Goal: Information Seeking & Learning: Learn about a topic

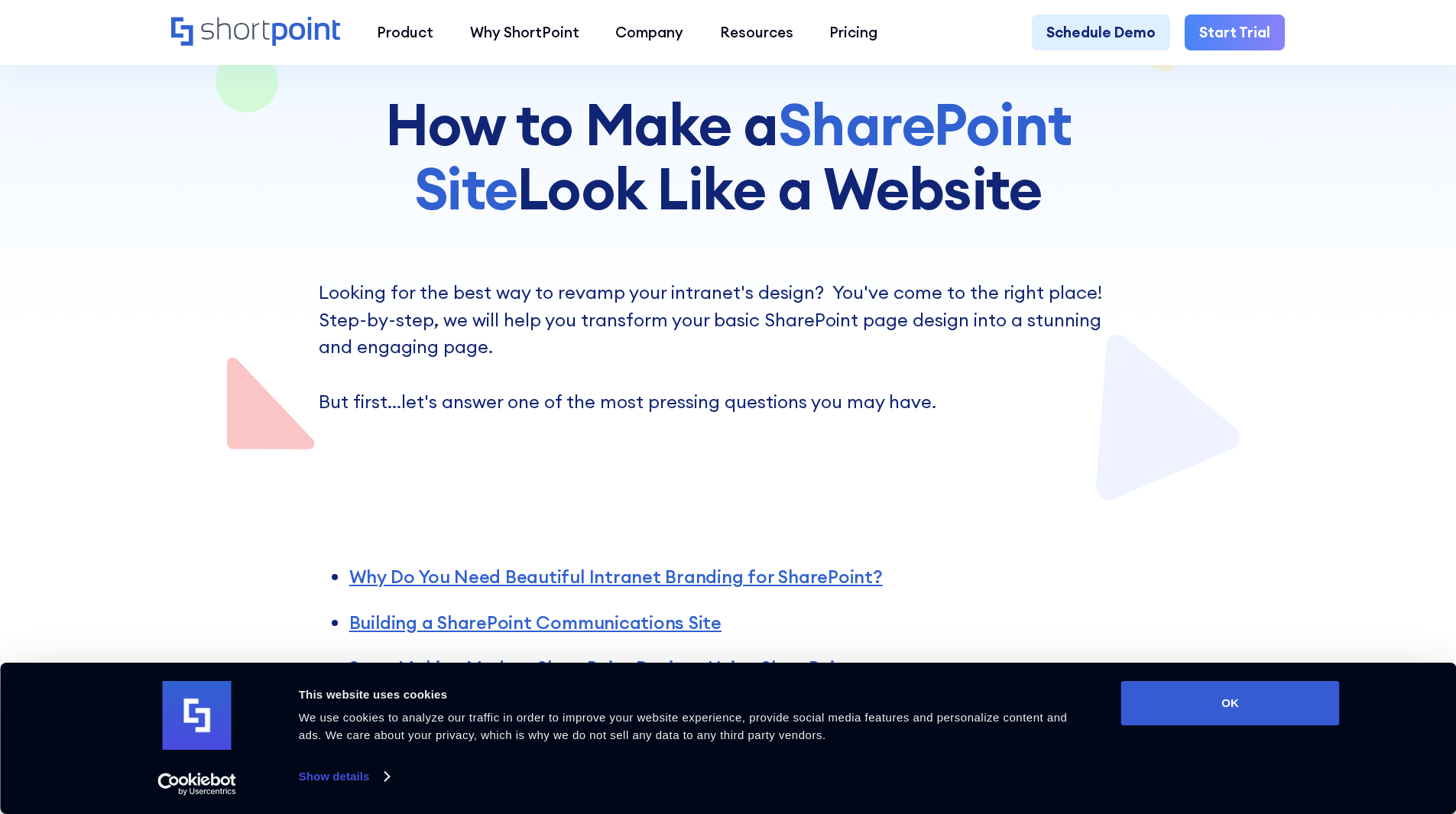
scroll to position [229, 0]
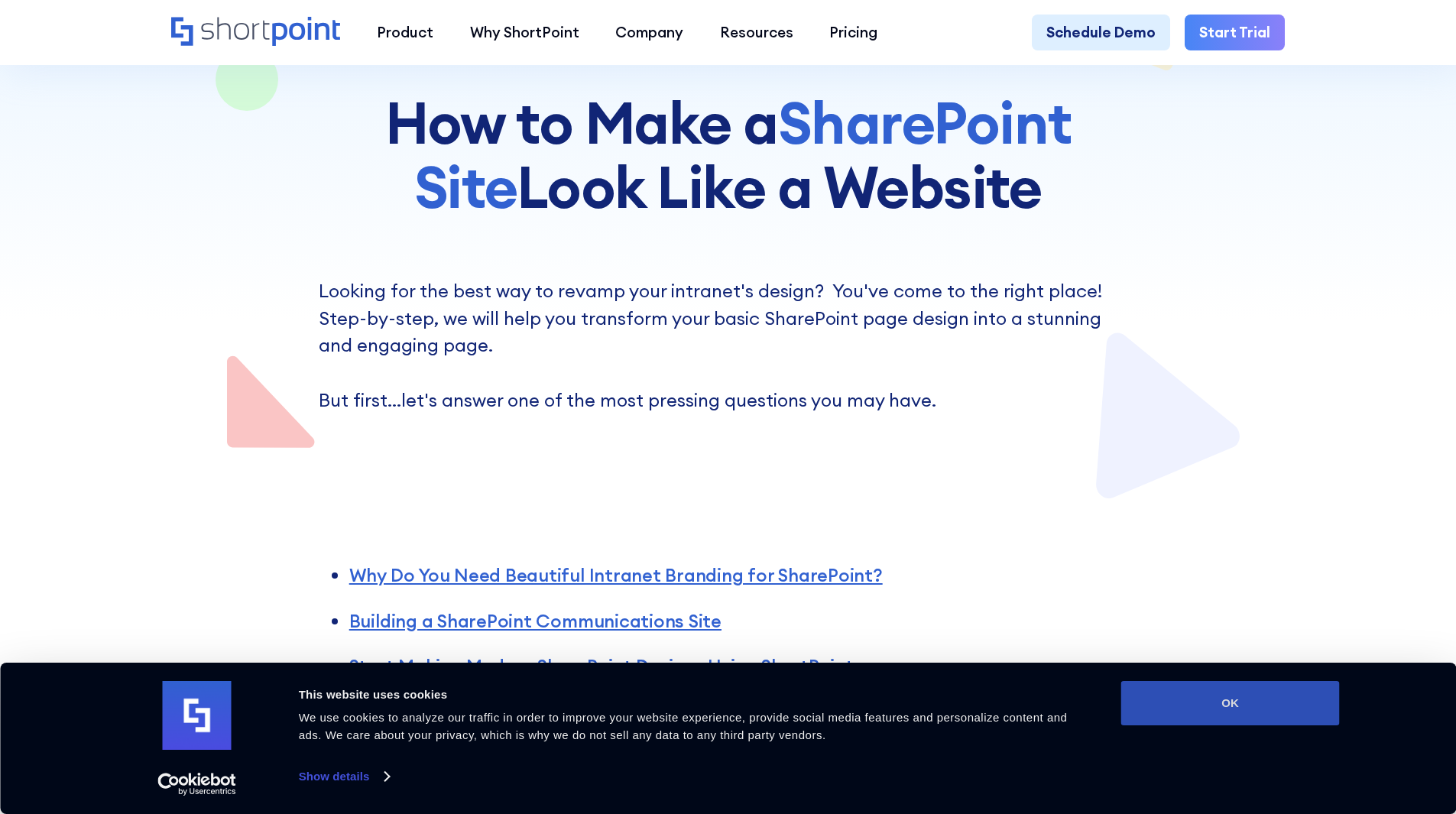
click at [1233, 704] on button "OK" at bounding box center [1231, 703] width 219 height 45
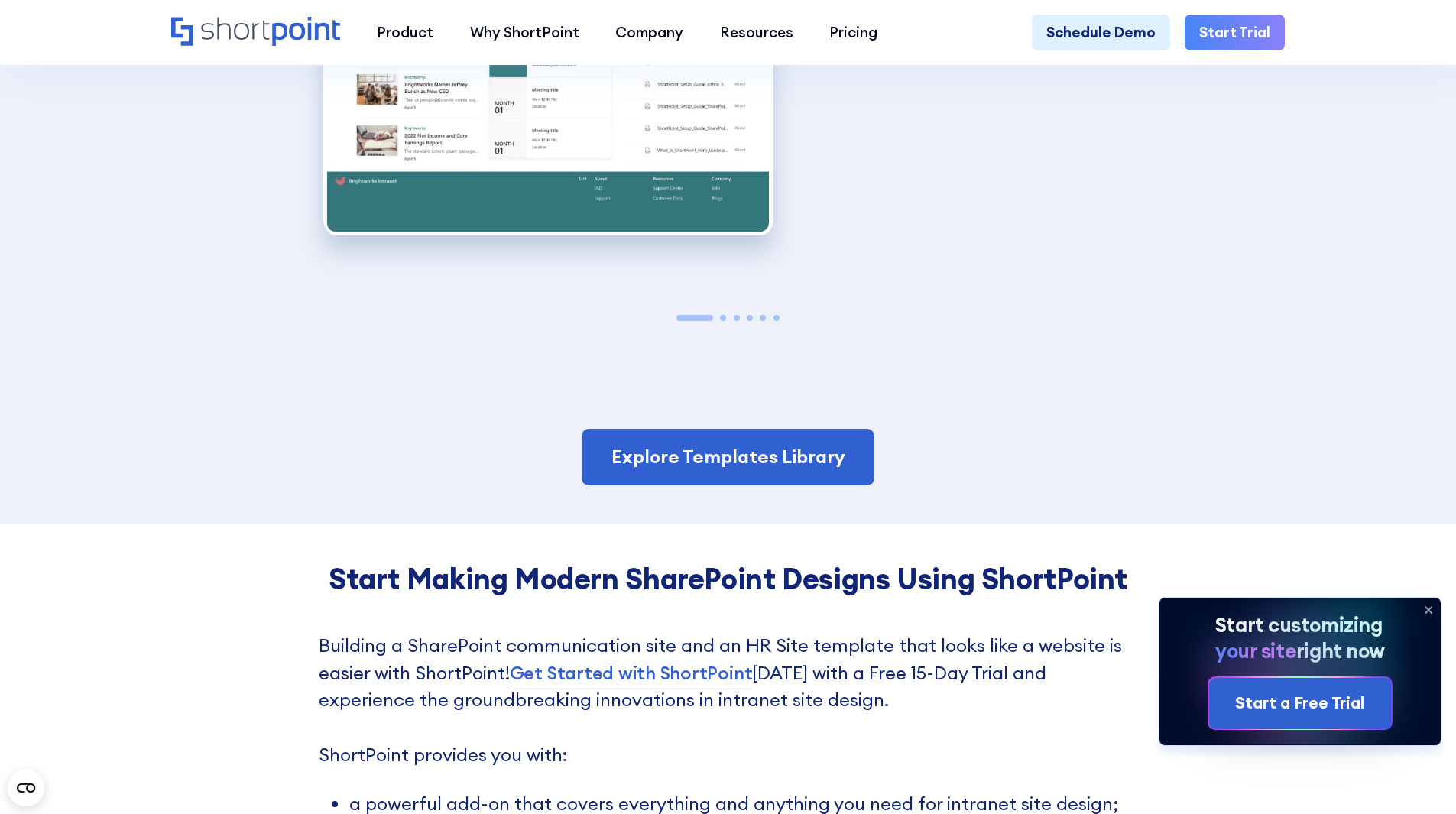
scroll to position [3289, 0]
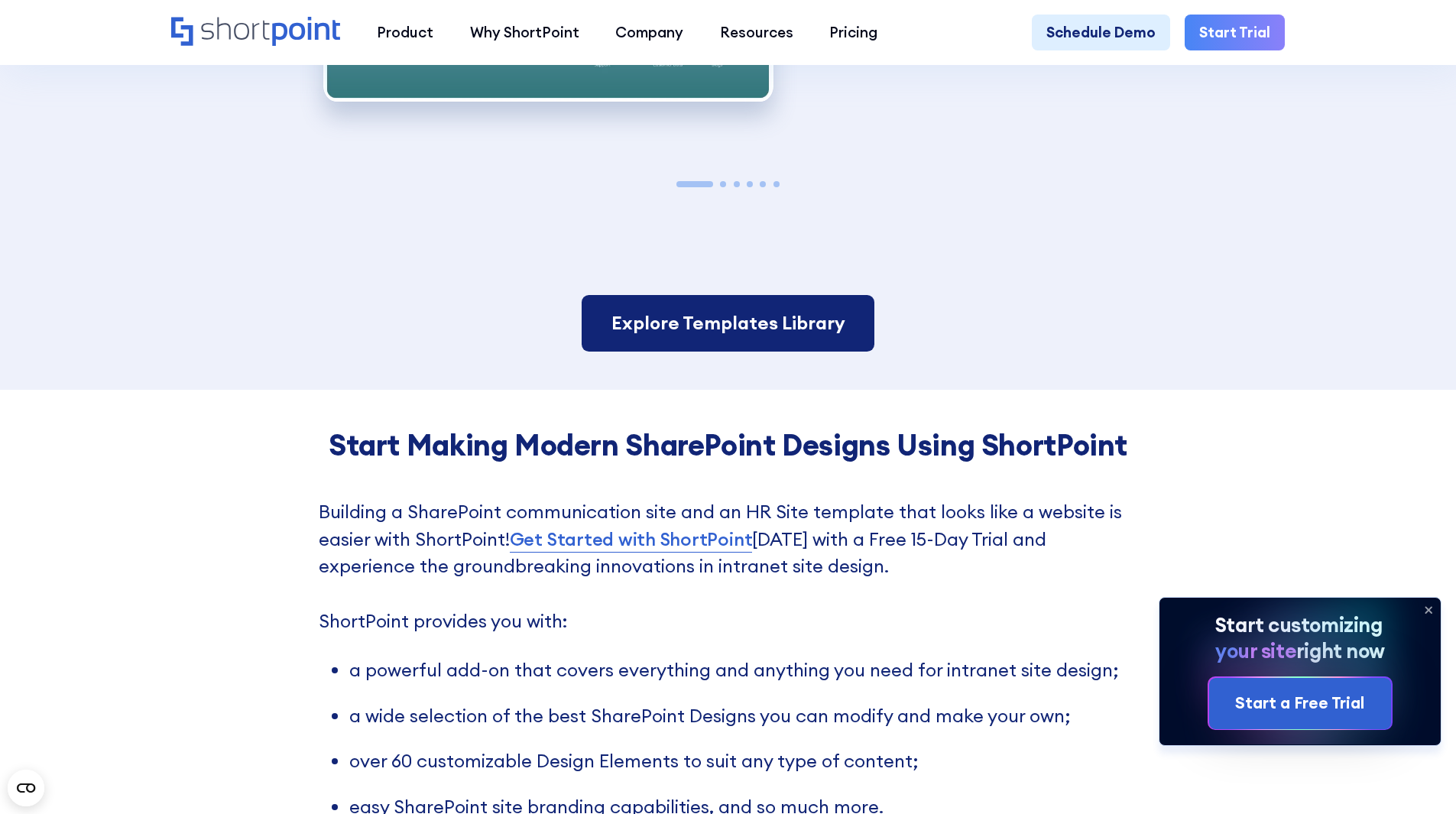
click at [784, 319] on link "Explore Templates Library" at bounding box center [728, 323] width 292 height 57
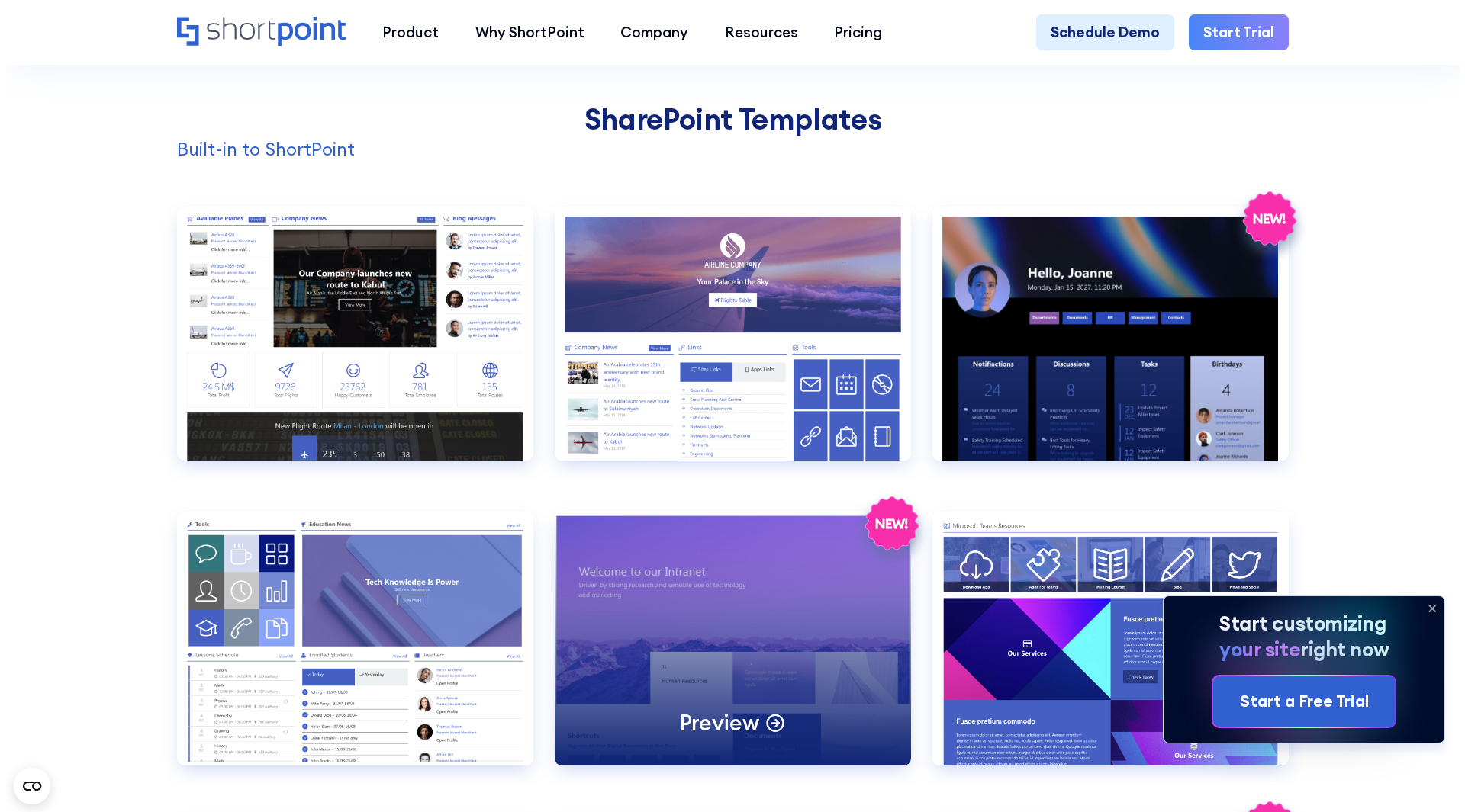
scroll to position [1450, 0]
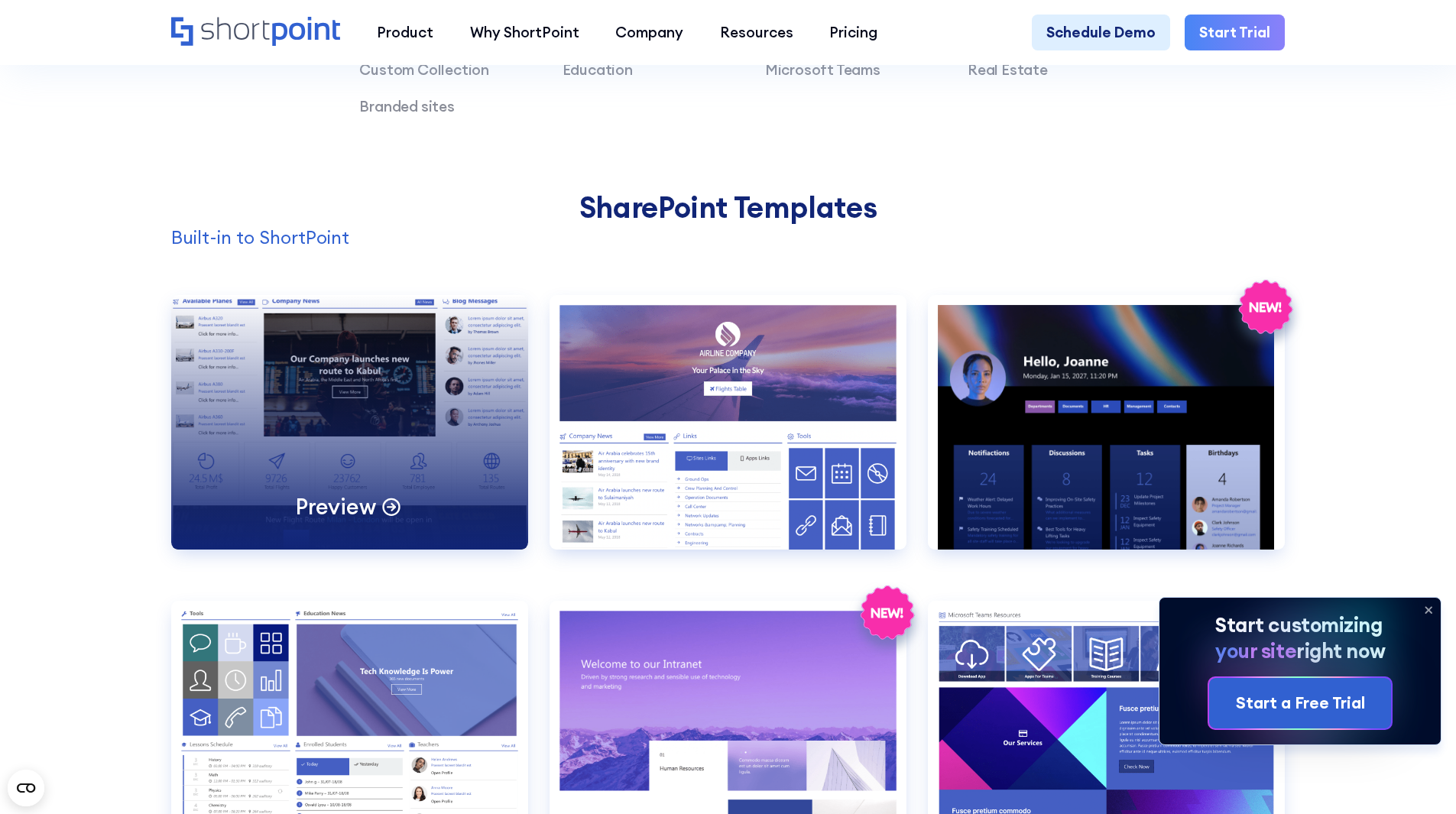
click at [363, 397] on div "Preview" at bounding box center [350, 422] width 357 height 255
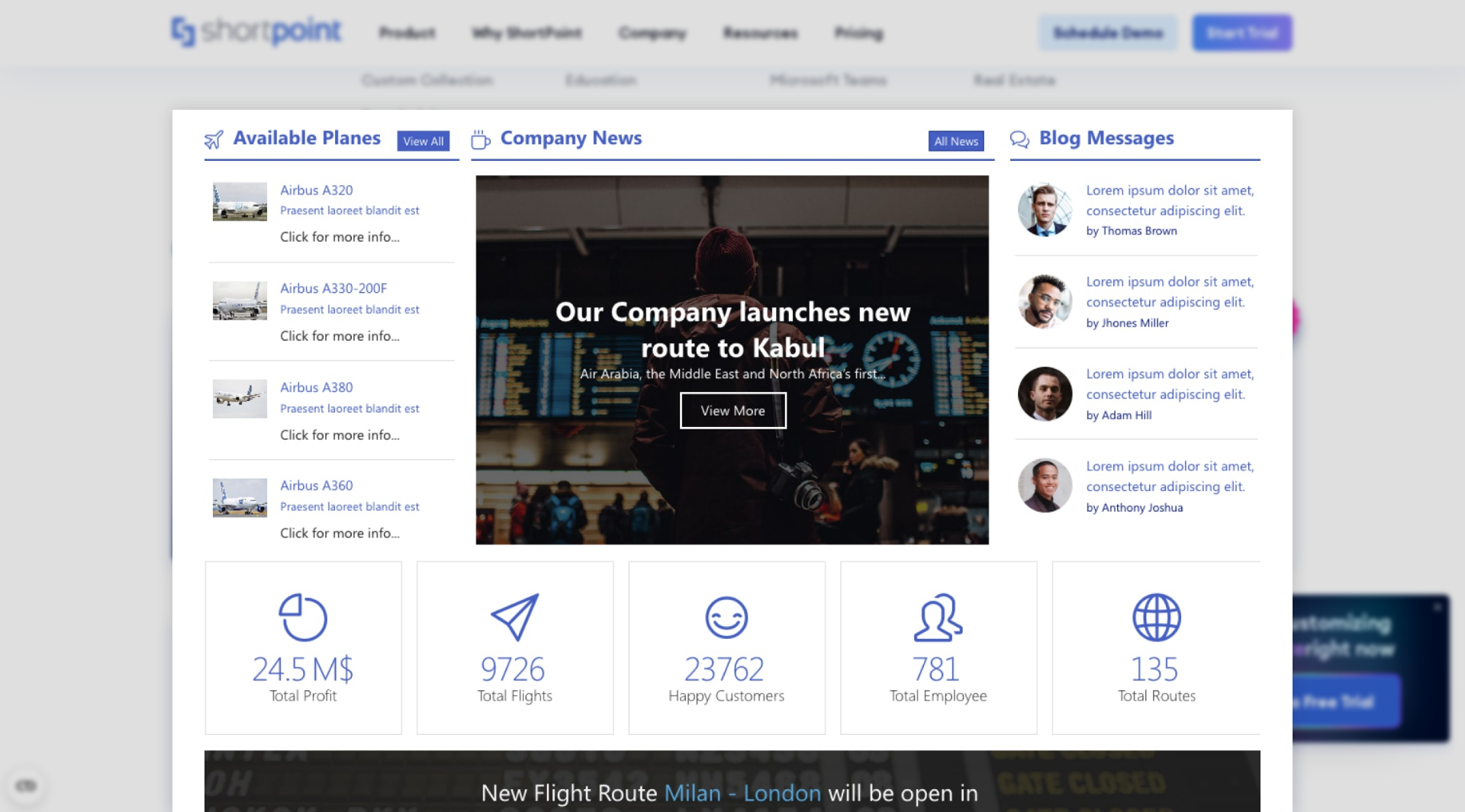
scroll to position [0, 0]
